Goal: Task Accomplishment & Management: Manage account settings

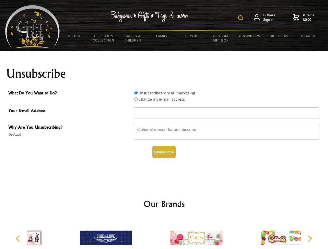
click at [242, 18] on img at bounding box center [240, 17] width 5 height 5
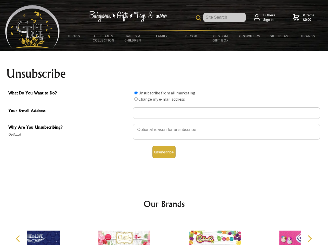
click at [164, 124] on div at bounding box center [226, 133] width 187 height 18
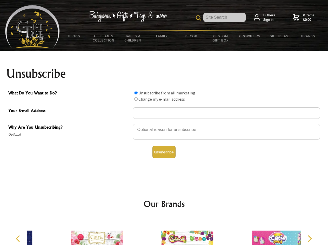
click at [136, 93] on input "What Do You Want to Do?" at bounding box center [135, 92] width 3 height 3
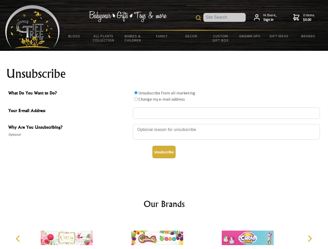
click at [136, 99] on input "What Do You Want to Do?" at bounding box center [135, 98] width 3 height 3
radio input "true"
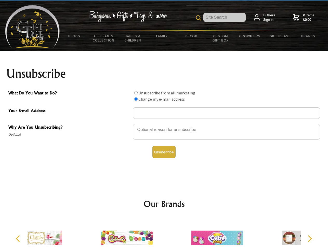
click at [164, 152] on button "Unsubscribe" at bounding box center [164, 152] width 23 height 12
click at [172, 234] on div at bounding box center [217, 239] width 90 height 41
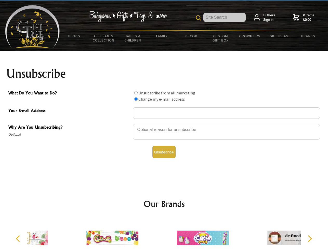
click at [19, 239] on icon "Previous" at bounding box center [18, 239] width 7 height 7
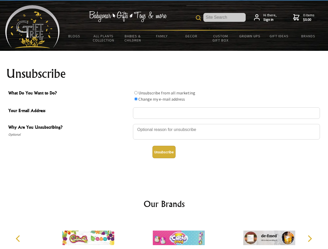
click at [310, 239] on icon "Next" at bounding box center [309, 239] width 7 height 7
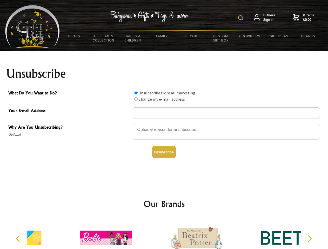
click at [242, 18] on img at bounding box center [240, 17] width 5 height 5
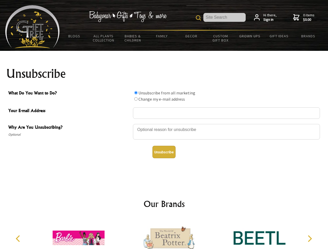
click at [164, 124] on div at bounding box center [226, 133] width 187 height 18
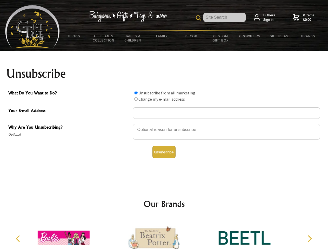
click at [136, 93] on input "What Do You Want to Do?" at bounding box center [135, 92] width 3 height 3
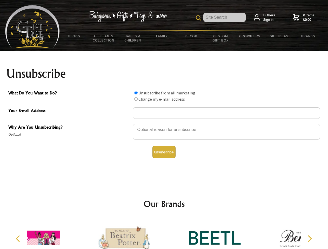
click at [136, 99] on input "What Do You Want to Do?" at bounding box center [135, 98] width 3 height 3
radio input "true"
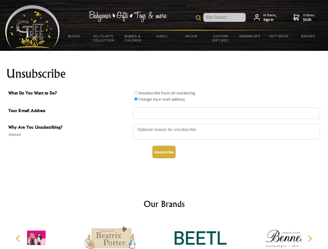
click at [164, 152] on button "Unsubscribe" at bounding box center [164, 152] width 23 height 12
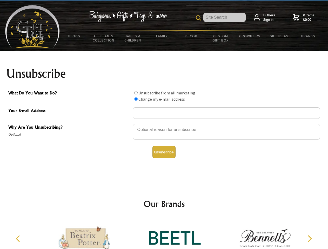
click at [164, 234] on img at bounding box center [175, 238] width 52 height 39
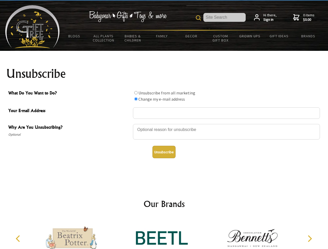
click at [19, 239] on icon "Previous" at bounding box center [18, 239] width 7 height 7
